Goal: Information Seeking & Learning: Learn about a topic

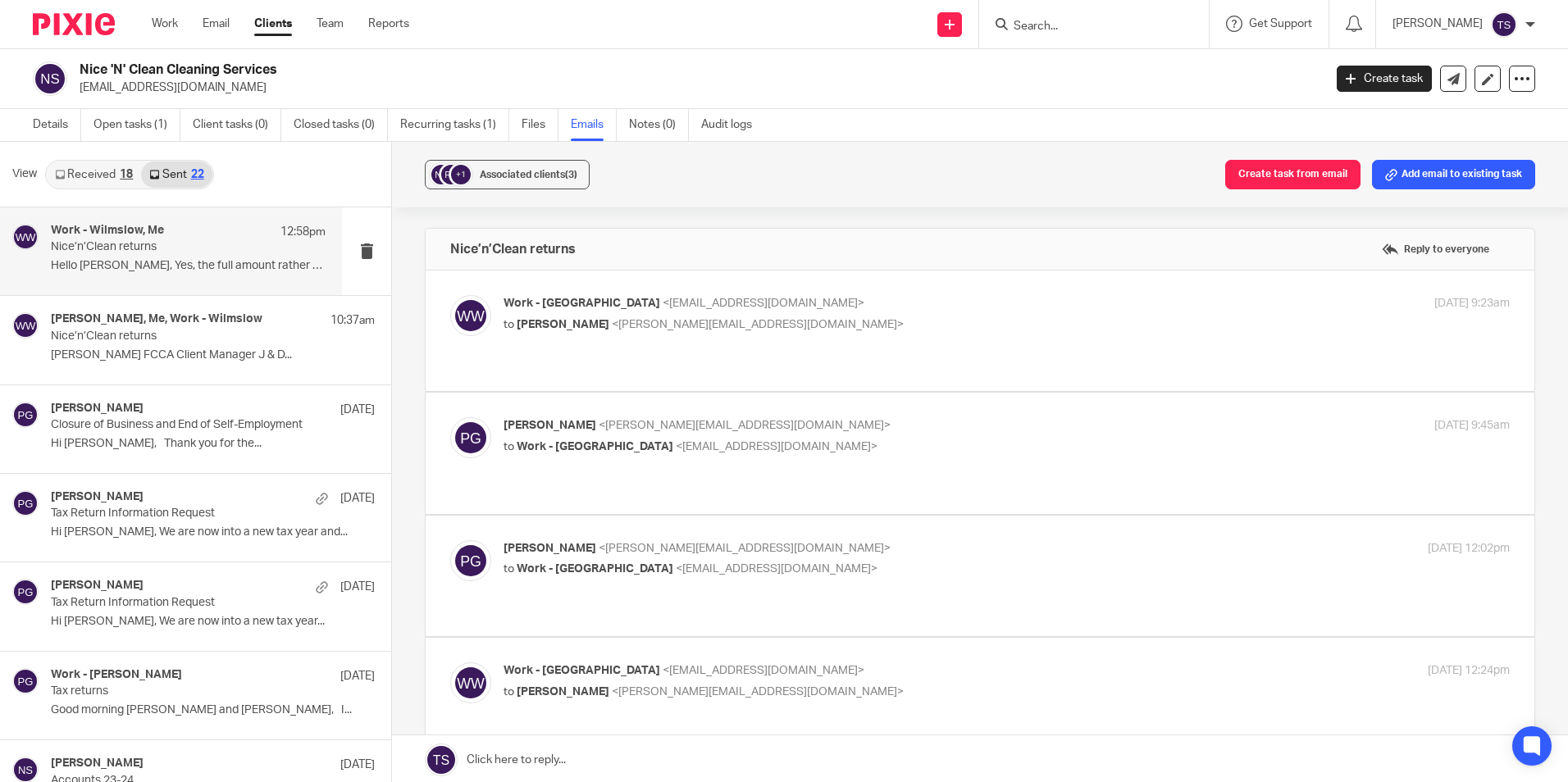
scroll to position [492, 0]
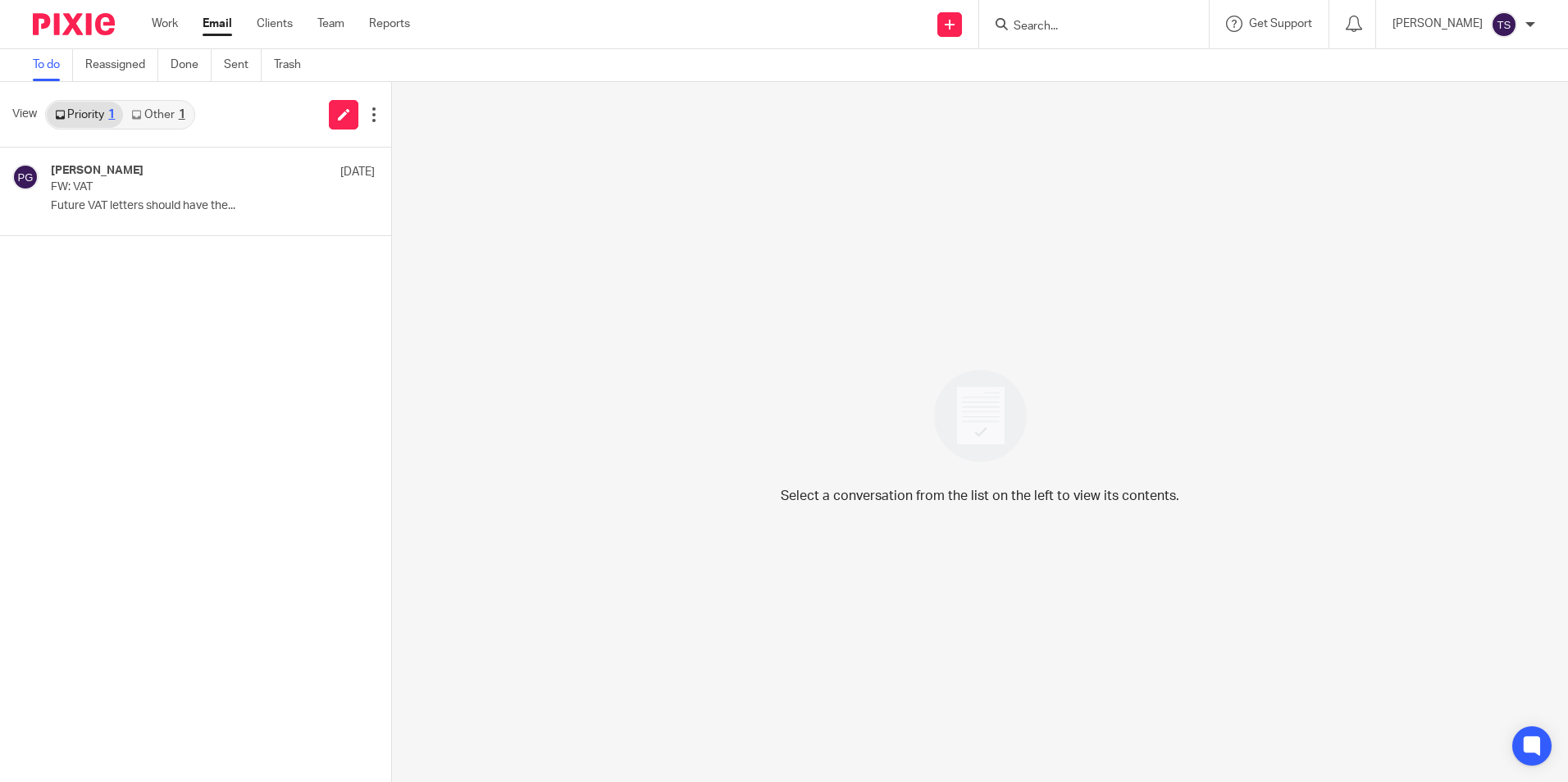
click at [161, 122] on link "Other 1" at bounding box center [157, 115] width 69 height 26
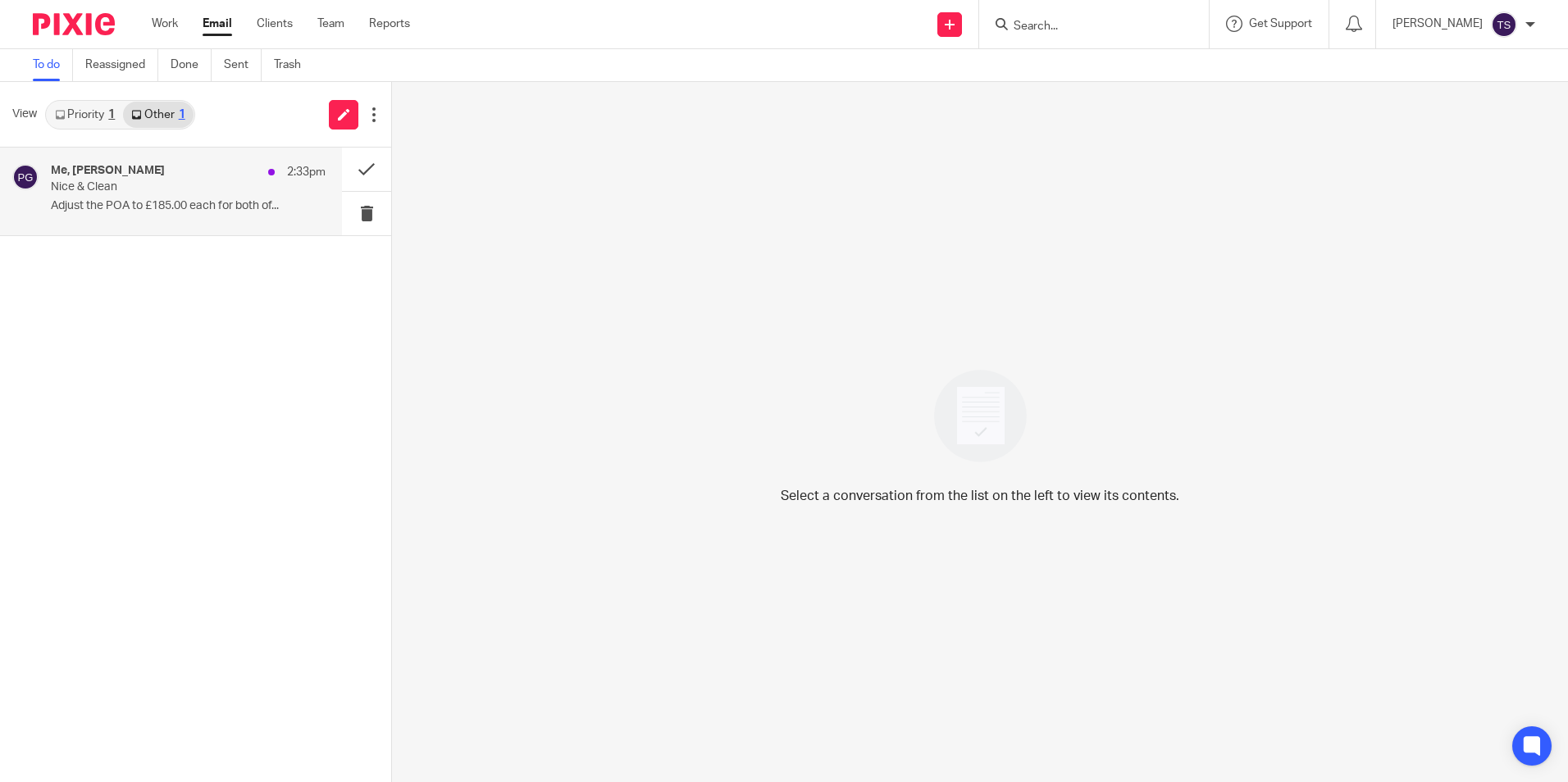
click at [143, 155] on div "Me, [PERSON_NAME] 2:33pm Nice & Clean Adjust the POA to £185.00 each for both o…" at bounding box center [170, 192] width 342 height 88
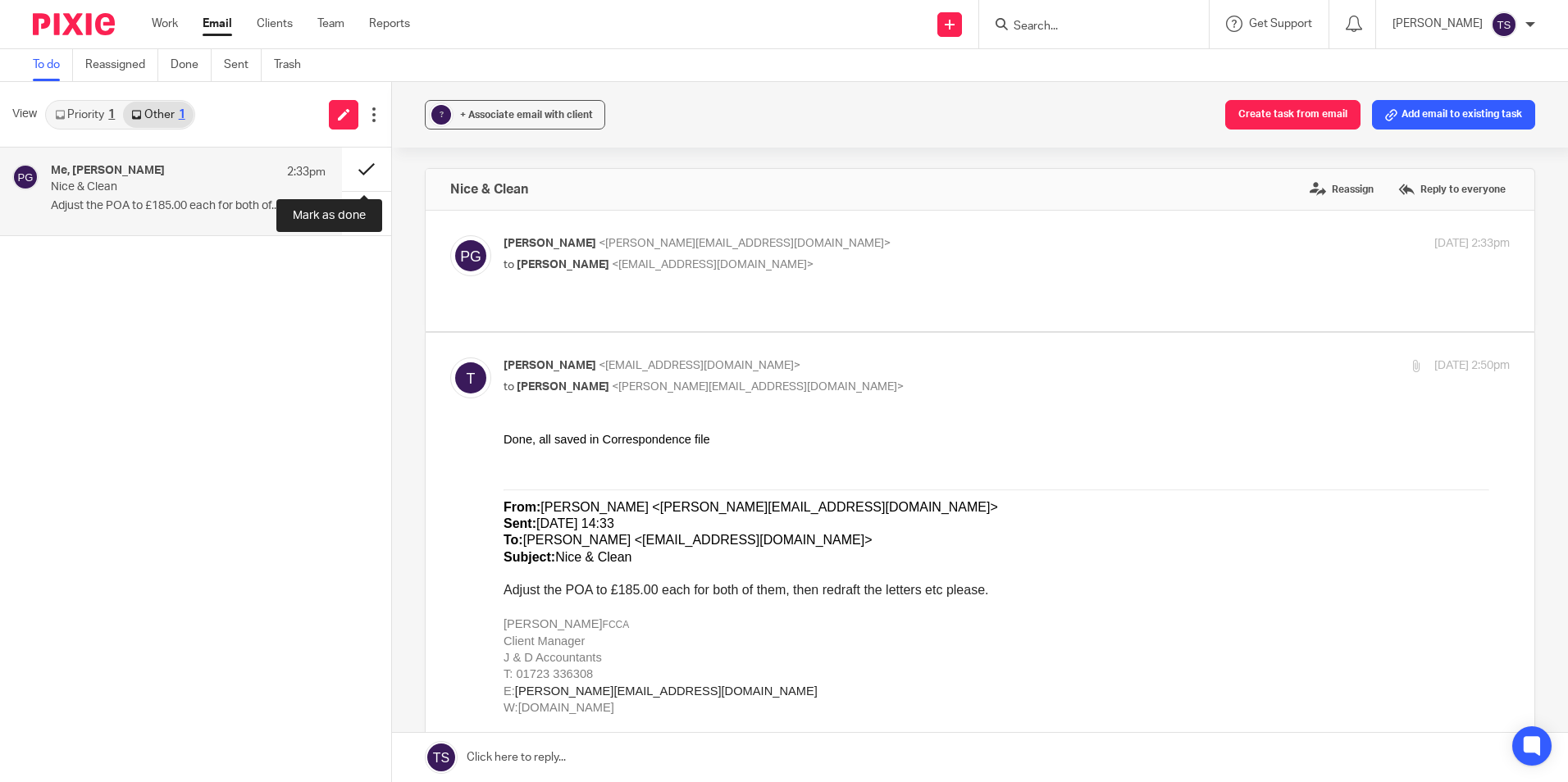
click at [349, 161] on button at bounding box center [366, 170] width 50 height 43
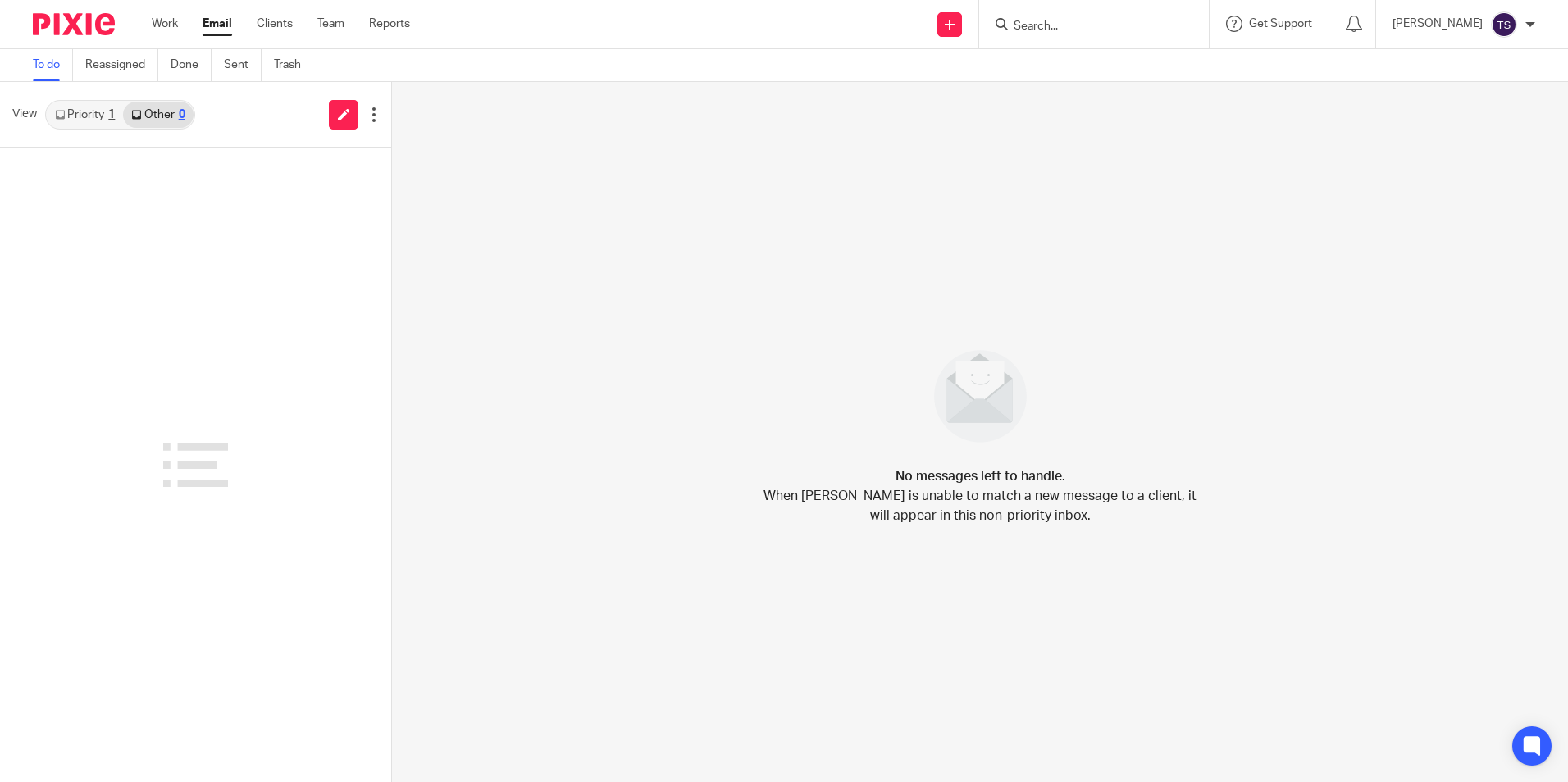
click at [69, 104] on link "Priority 1" at bounding box center [84, 115] width 76 height 26
